Goal: Book appointment/travel/reservation

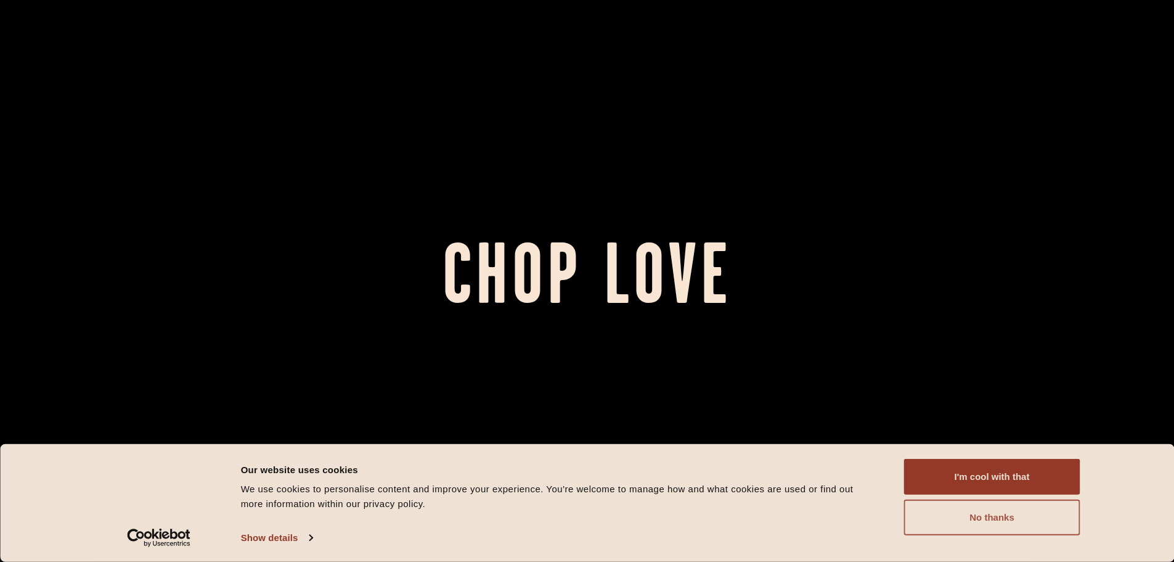
click at [979, 523] on button "No thanks" at bounding box center [992, 517] width 176 height 36
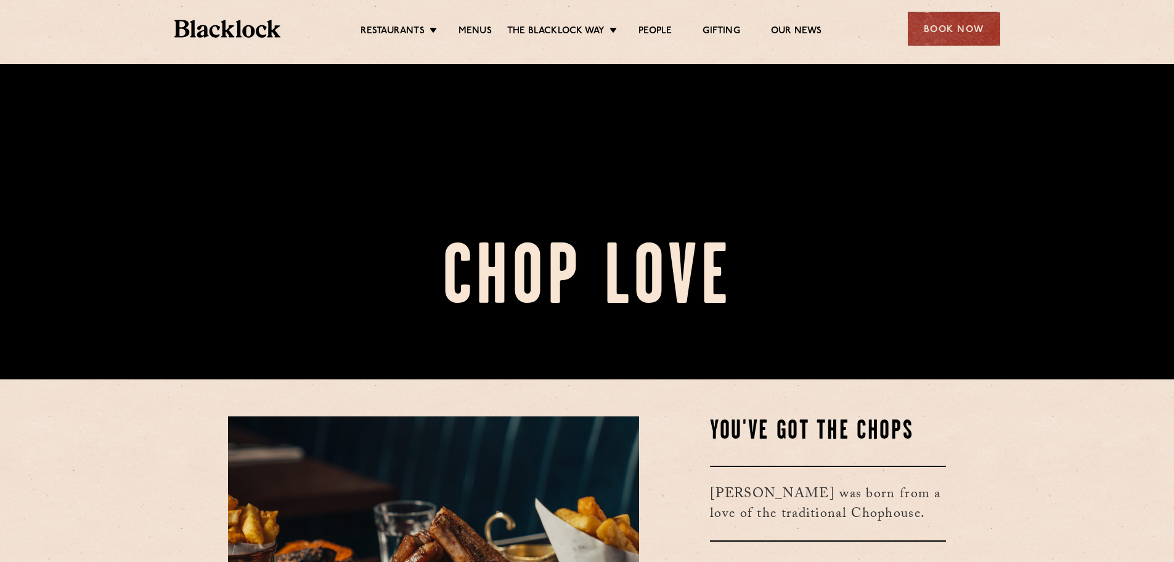
scroll to position [247, 0]
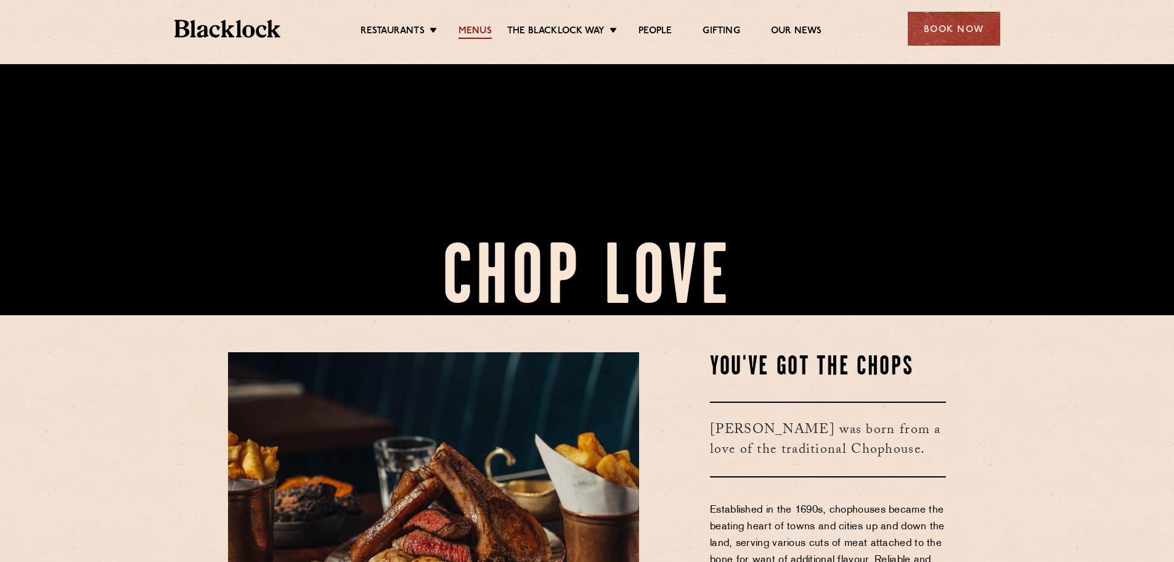
click at [475, 31] on link "Menus" at bounding box center [475, 32] width 33 height 14
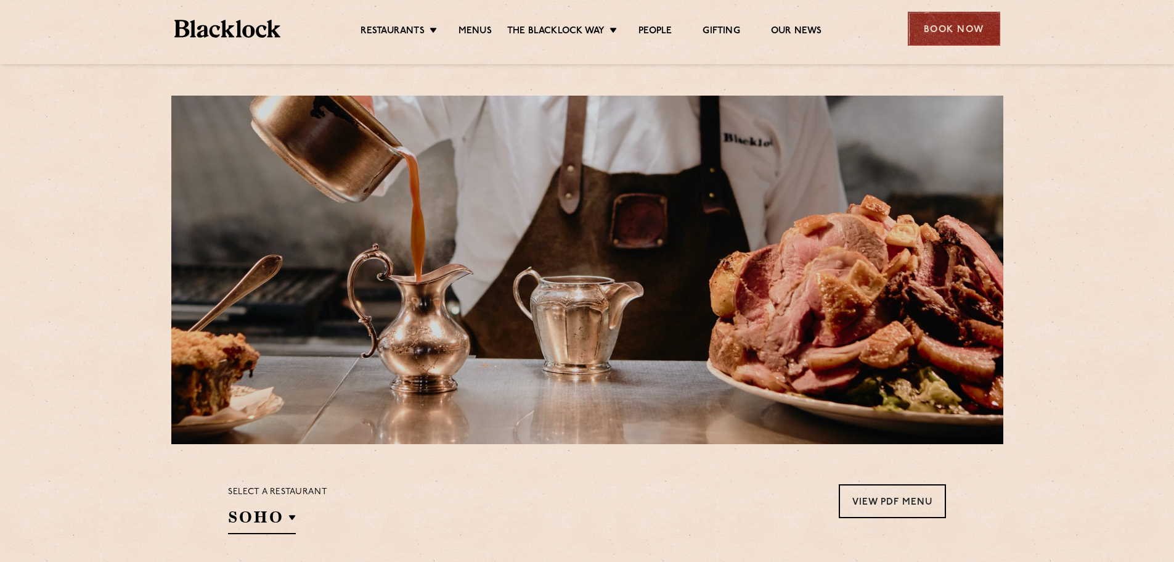
click at [950, 21] on div "Book Now" at bounding box center [954, 29] width 92 height 34
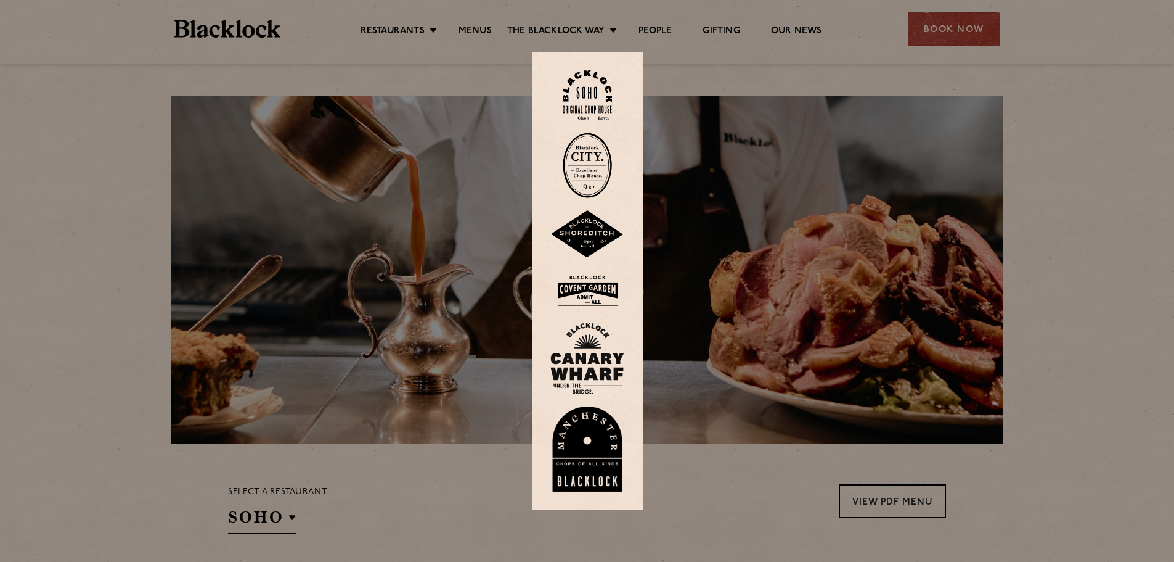
click at [594, 160] on img at bounding box center [587, 165] width 49 height 65
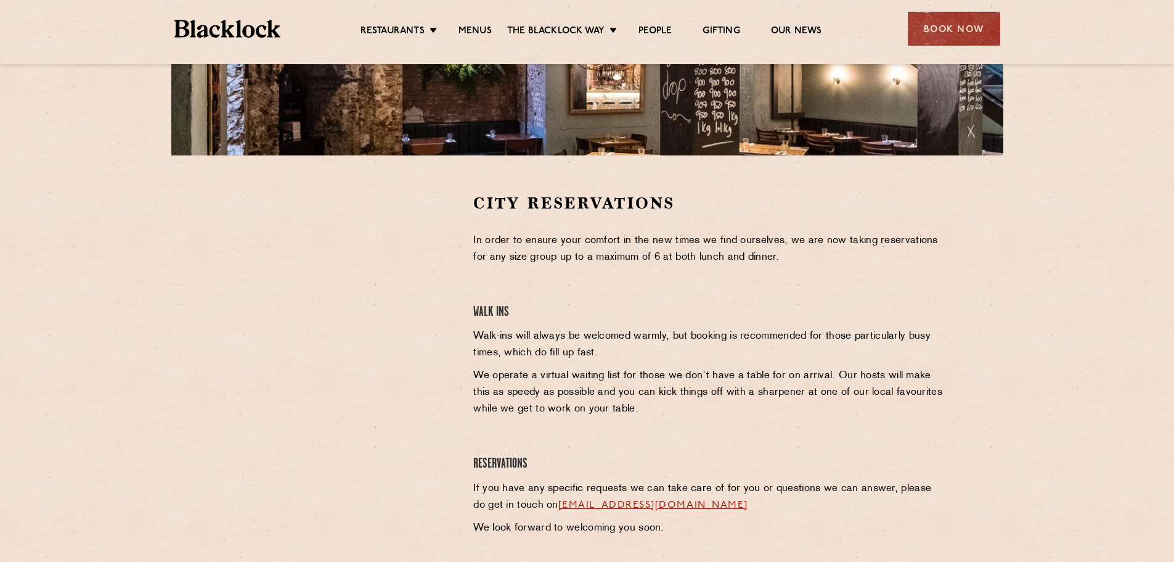
scroll to position [308, 0]
